Goal: Transaction & Acquisition: Download file/media

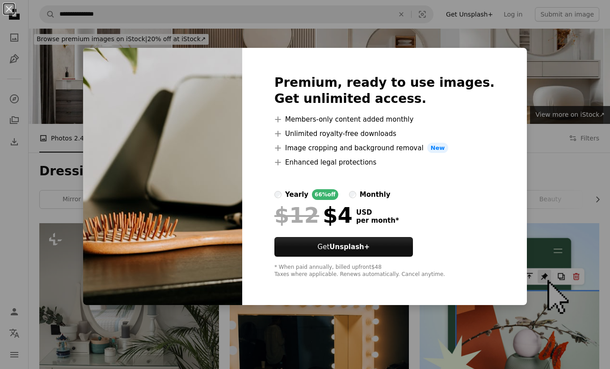
scroll to position [670, 0]
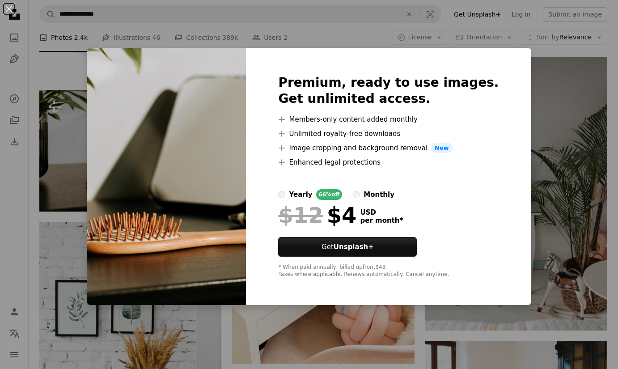
click at [546, 64] on div "An X shape Premium, ready to use images. Get unlimited access. A plus sign Memb…" at bounding box center [309, 184] width 618 height 369
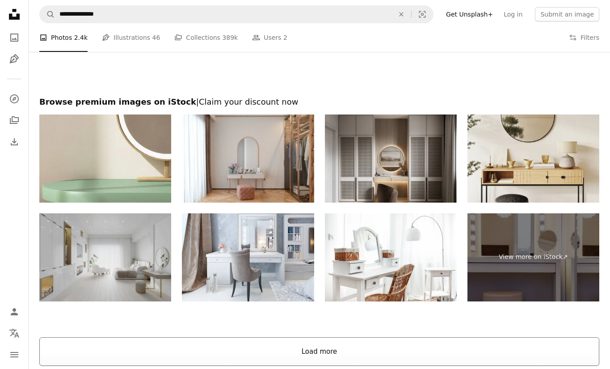
scroll to position [1863, 0]
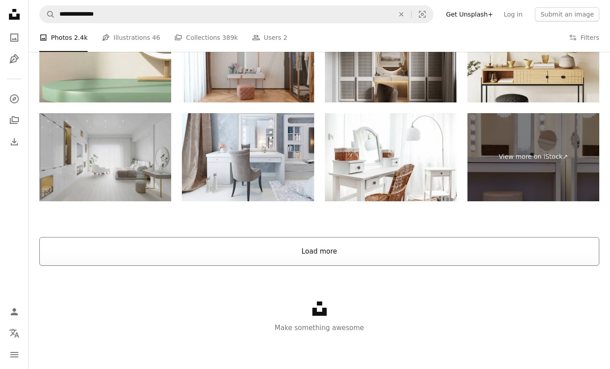
click at [323, 260] on button "Load more" at bounding box center [319, 251] width 560 height 29
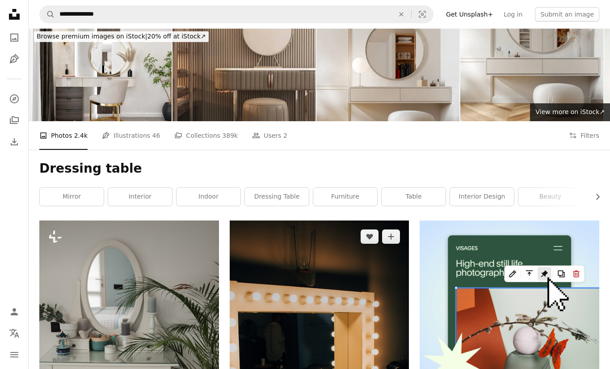
scroll to position [0, 0]
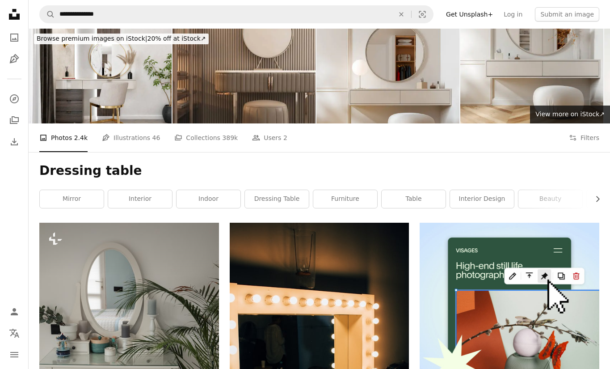
click at [0, 0] on button "Unfold Sort by Relevance Arrow down" at bounding box center [0, 0] width 0 height 0
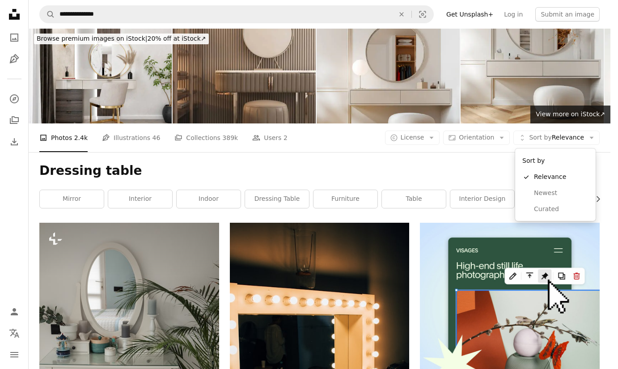
click at [251, 166] on body "**********" at bounding box center [305, 184] width 610 height 369
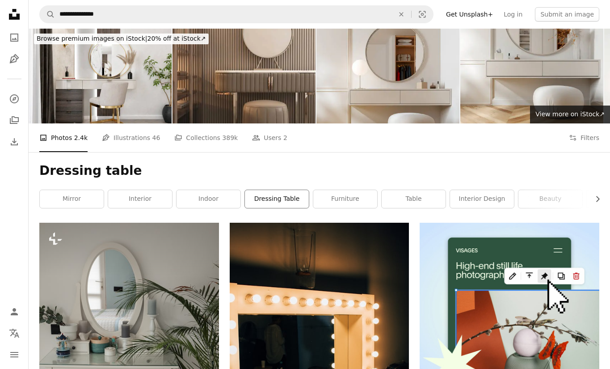
click at [267, 203] on link "dressing table" at bounding box center [277, 199] width 64 height 18
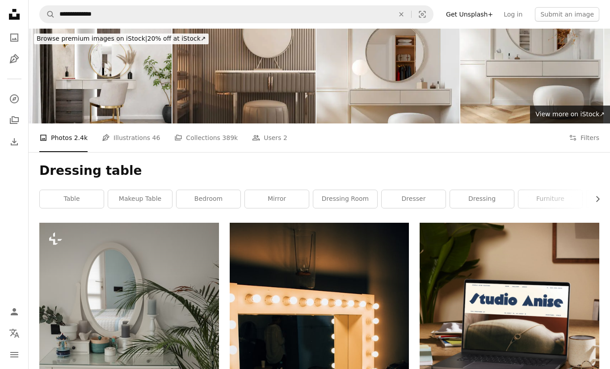
scroll to position [1698, 0]
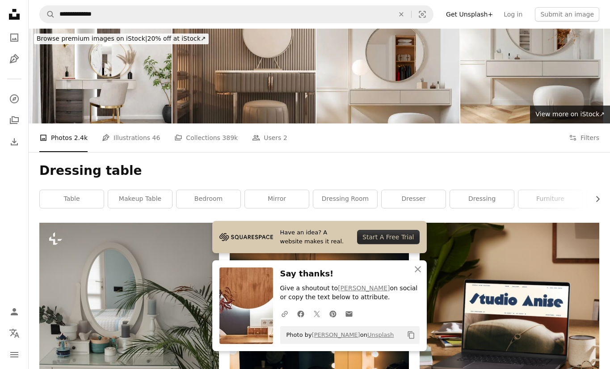
scroll to position [1028, 0]
click at [14, 6] on icon "Unsplash logo Unsplash Home" at bounding box center [14, 14] width 18 height 18
